Goal: Task Accomplishment & Management: Manage account settings

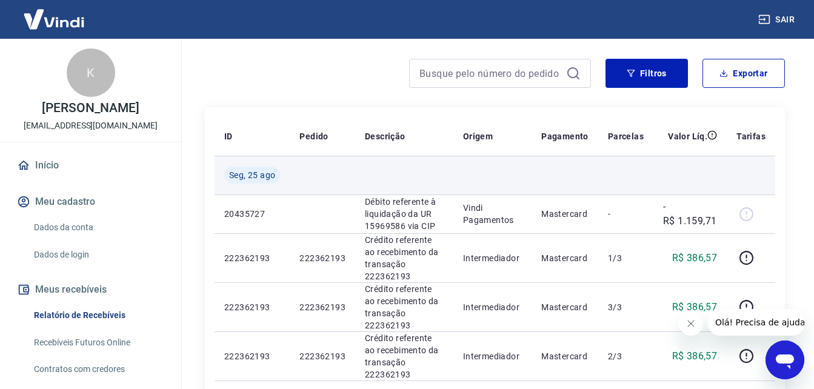
scroll to position [121, 0]
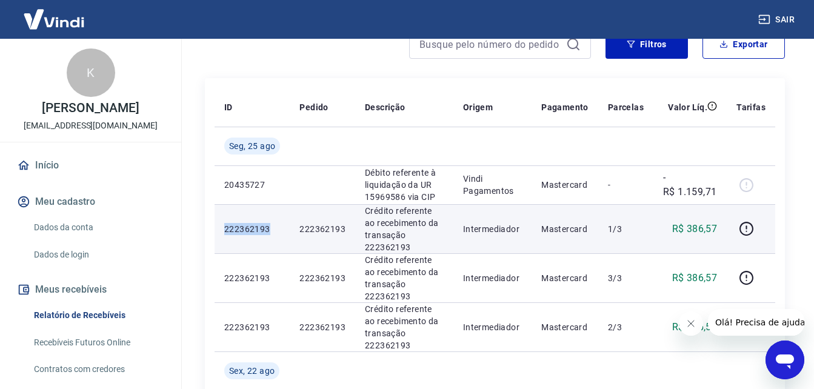
drag, startPoint x: 262, startPoint y: 229, endPoint x: 222, endPoint y: 227, distance: 40.1
click at [222, 227] on td "222362193" at bounding box center [251, 228] width 75 height 49
drag, startPoint x: 222, startPoint y: 227, endPoint x: 228, endPoint y: 227, distance: 6.7
